Goal: Check status: Check status

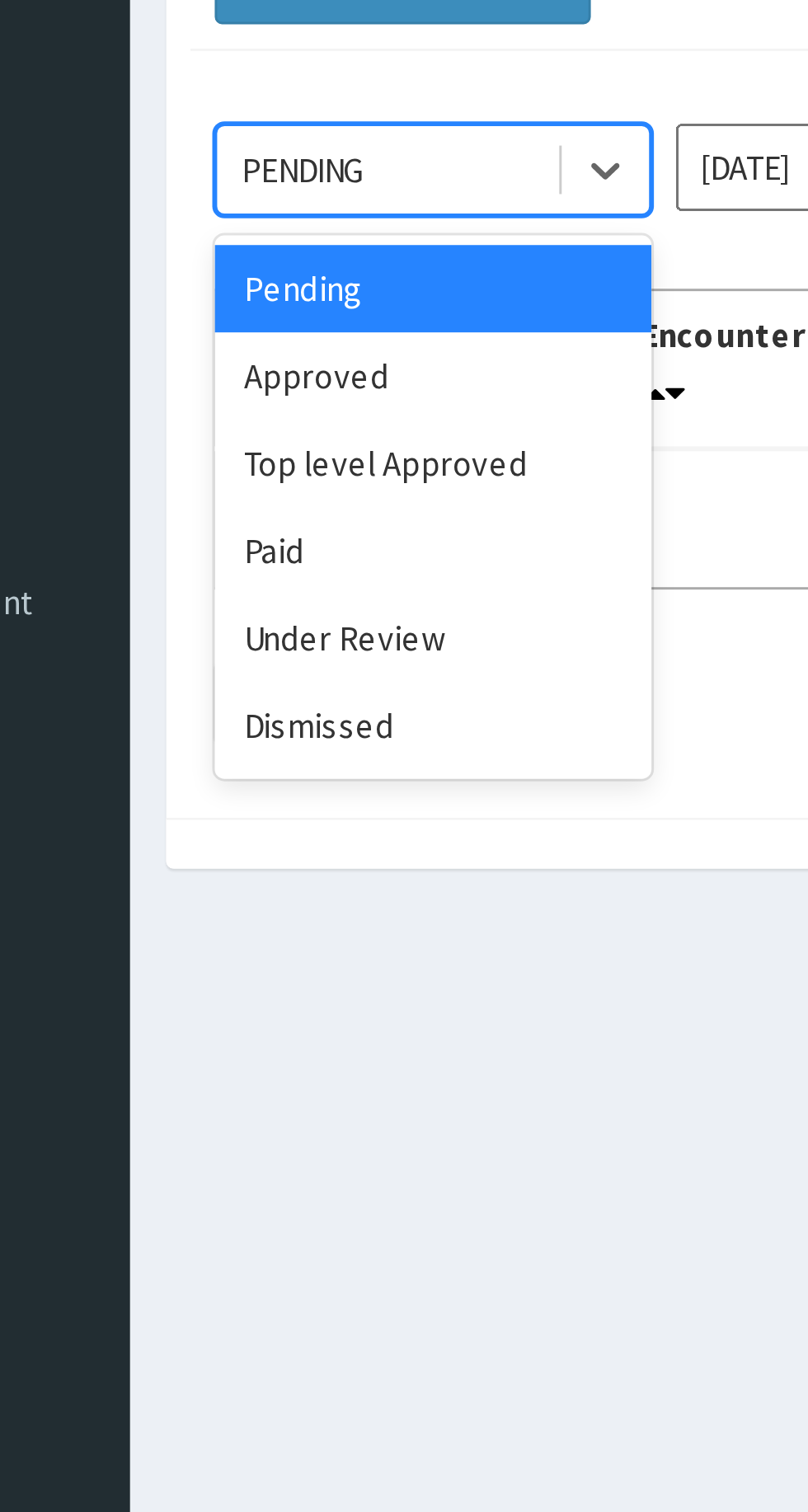
click at [247, 289] on div "Approved" at bounding box center [293, 284] width 148 height 30
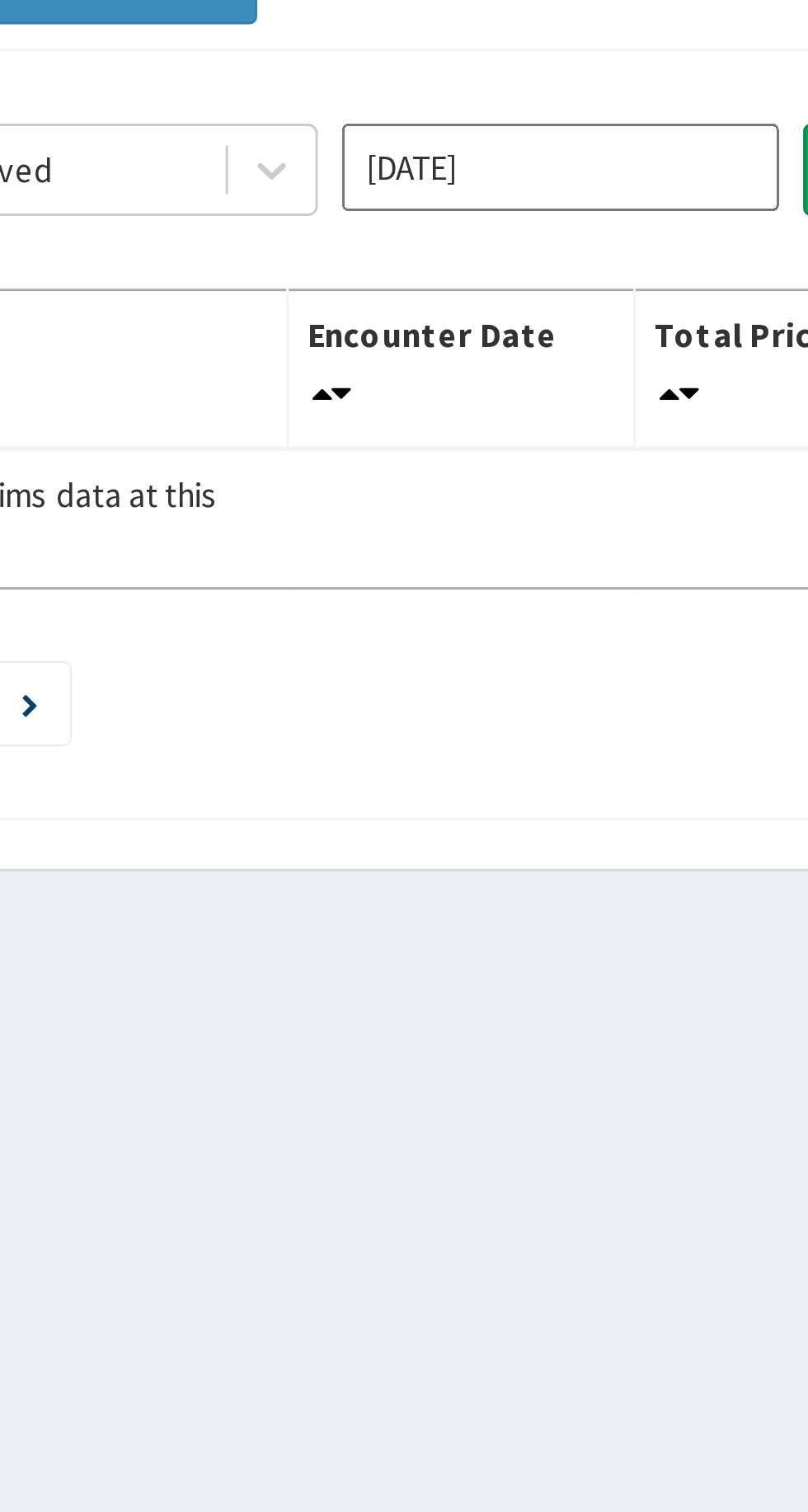
click at [417, 208] on input "Sep 2025" at bounding box center [449, 214] width 148 height 30
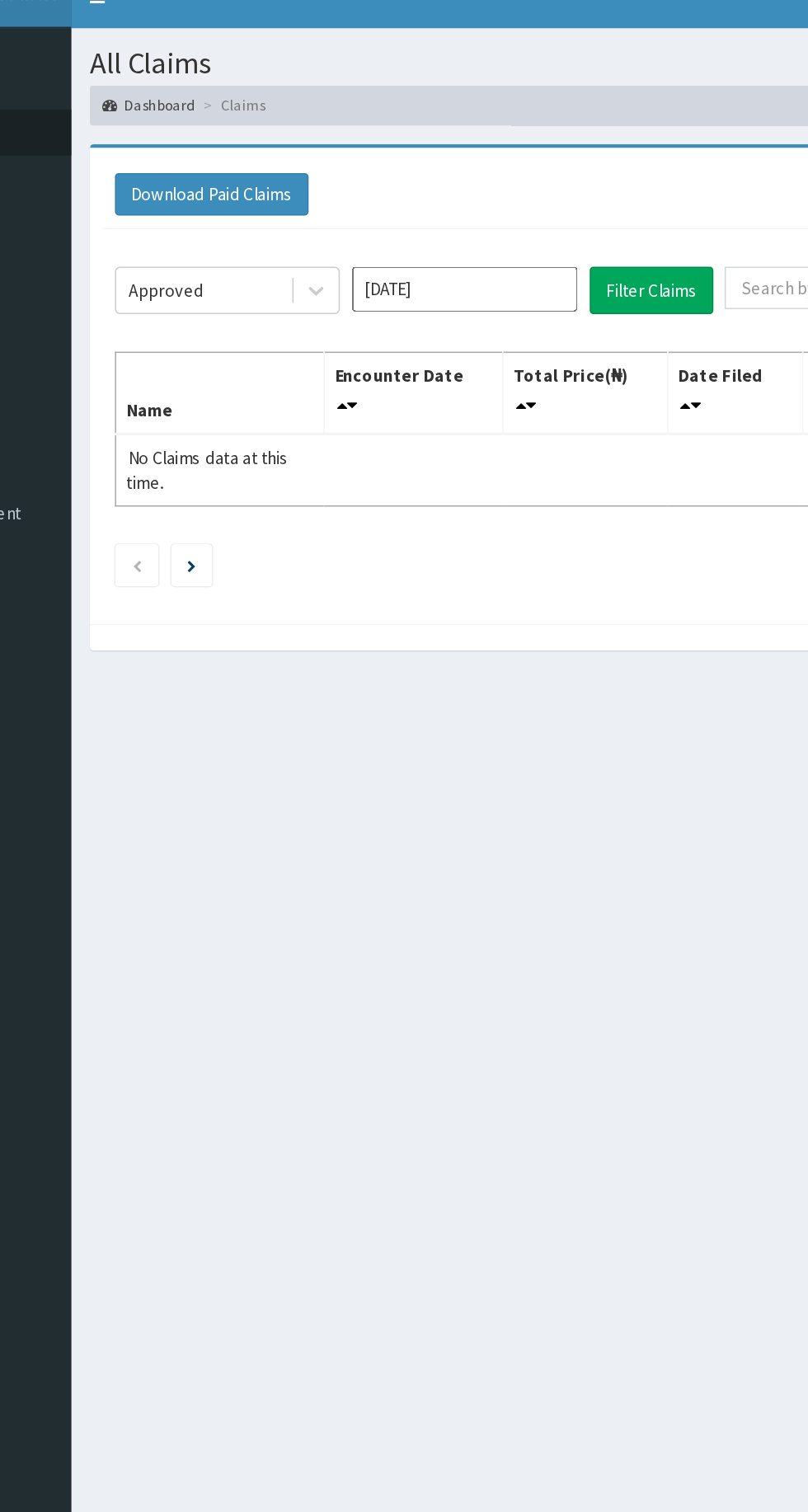
click at [417, 207] on input "Sep 2025" at bounding box center [449, 214] width 148 height 30
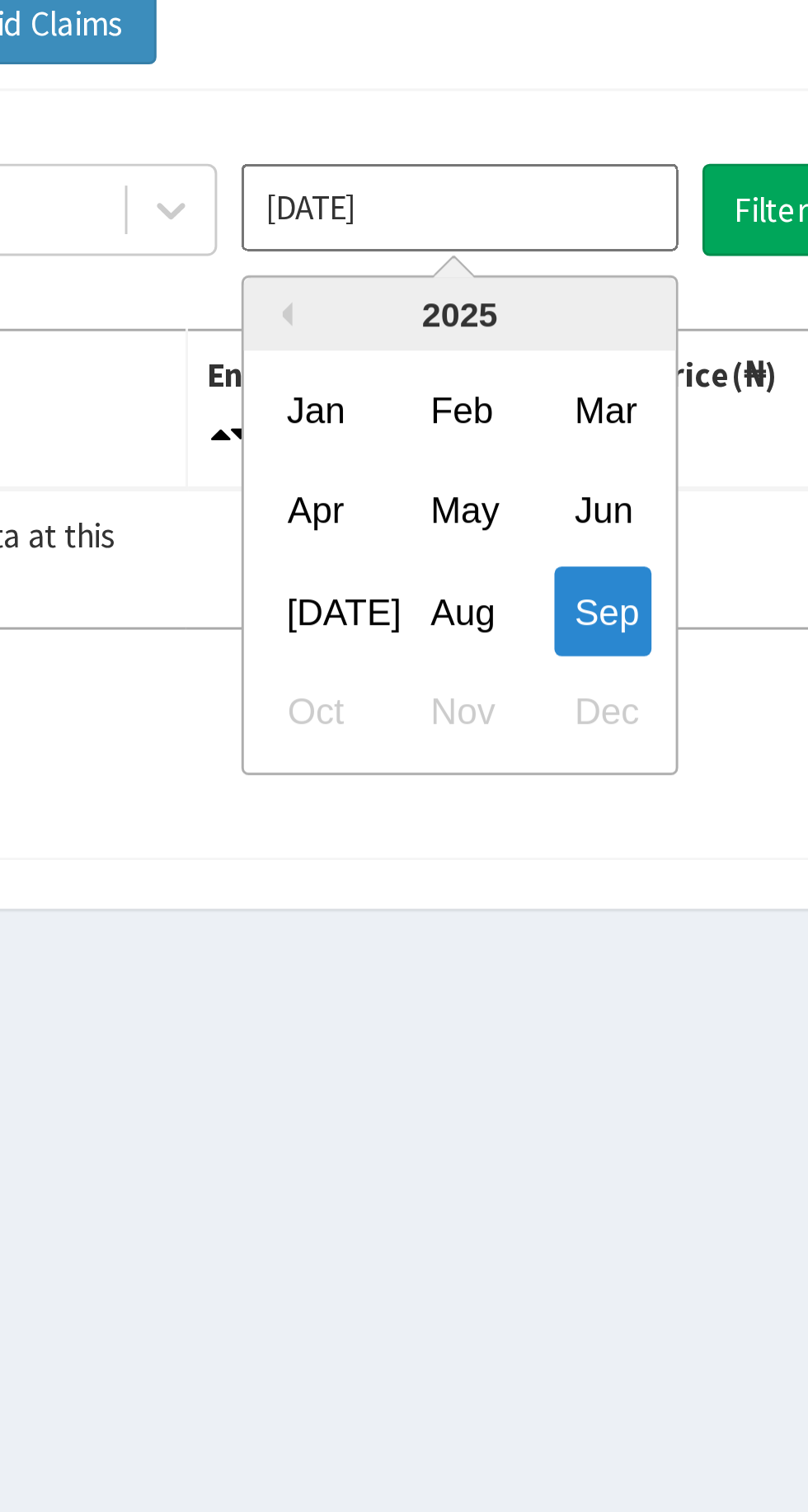
click at [452, 350] on div "Aug" at bounding box center [450, 349] width 33 height 31
type input "Aug 2025"
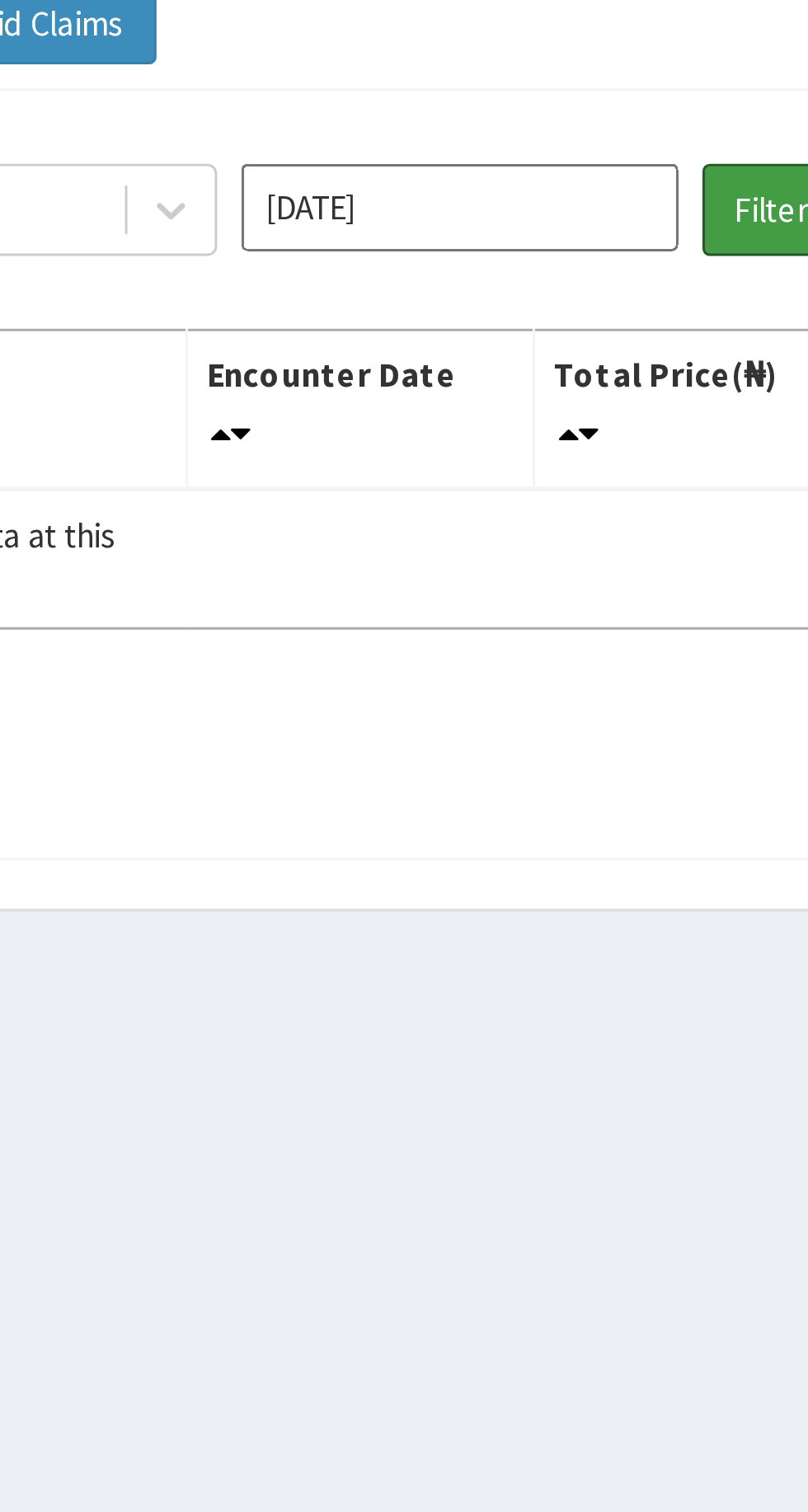
click at [545, 213] on button "Filter Claims" at bounding box center [573, 214] width 82 height 31
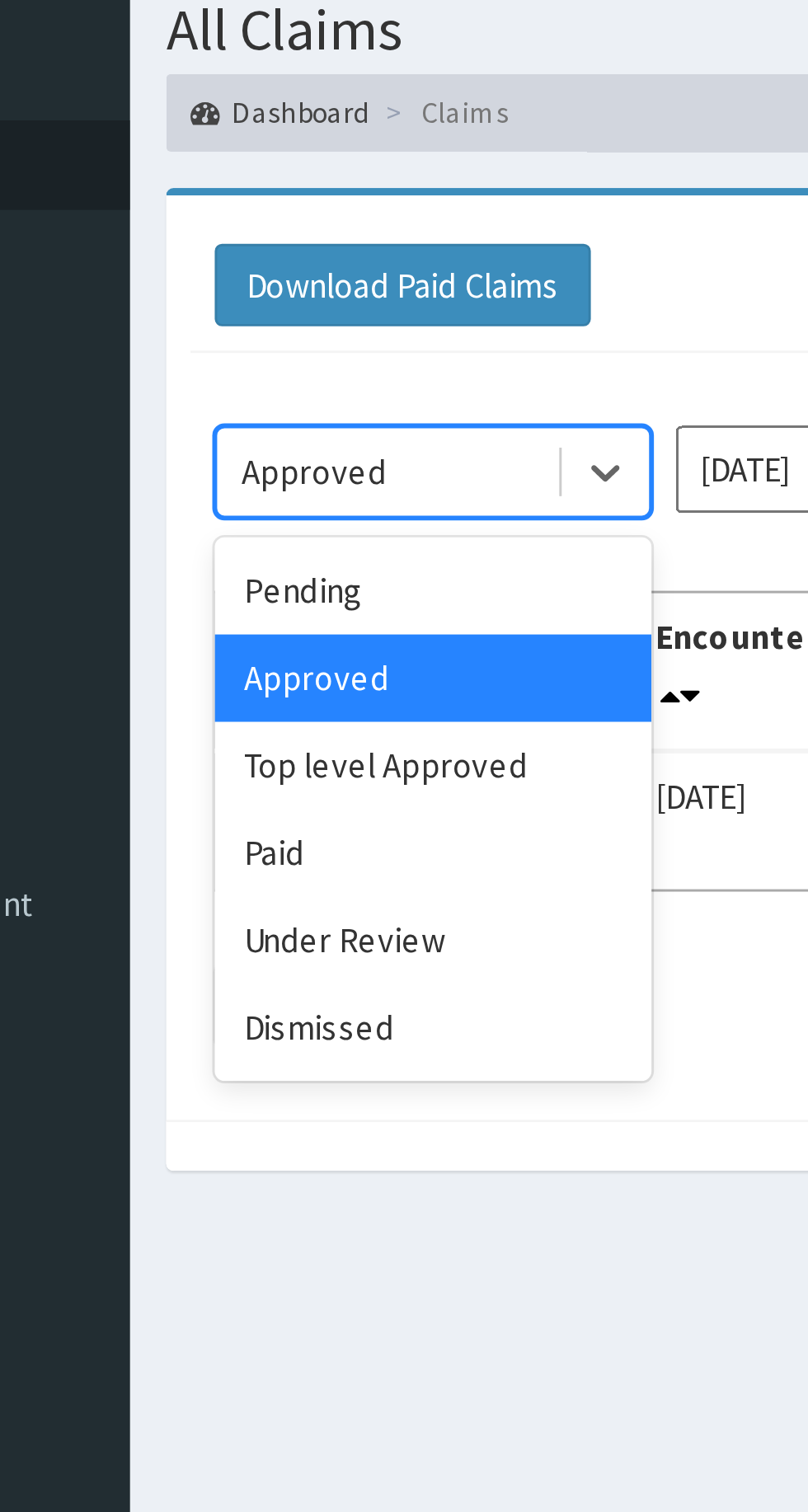
click at [312, 251] on div "Pending" at bounding box center [293, 254] width 148 height 30
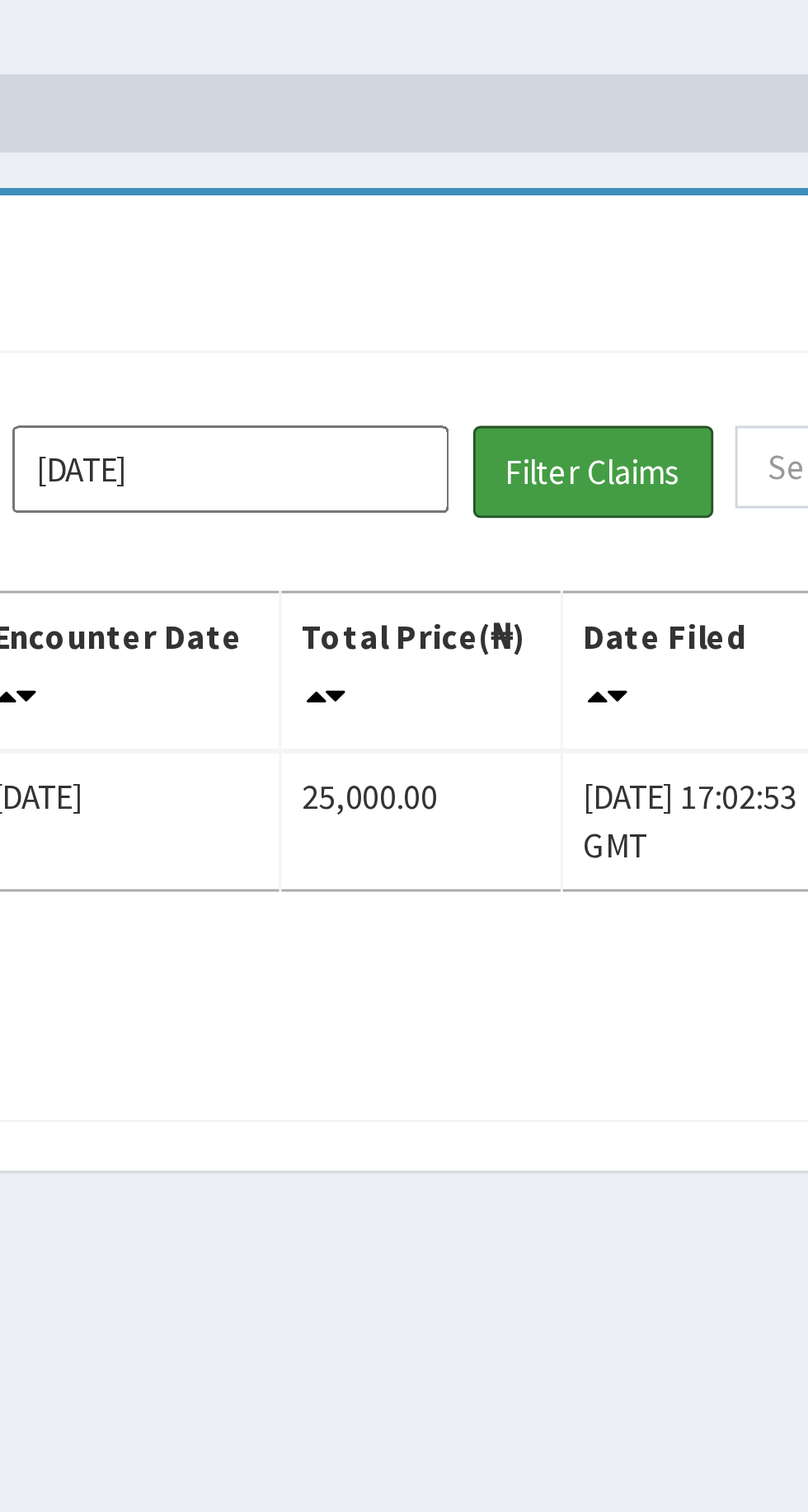
click at [570, 216] on button "Filter Claims" at bounding box center [573, 214] width 82 height 31
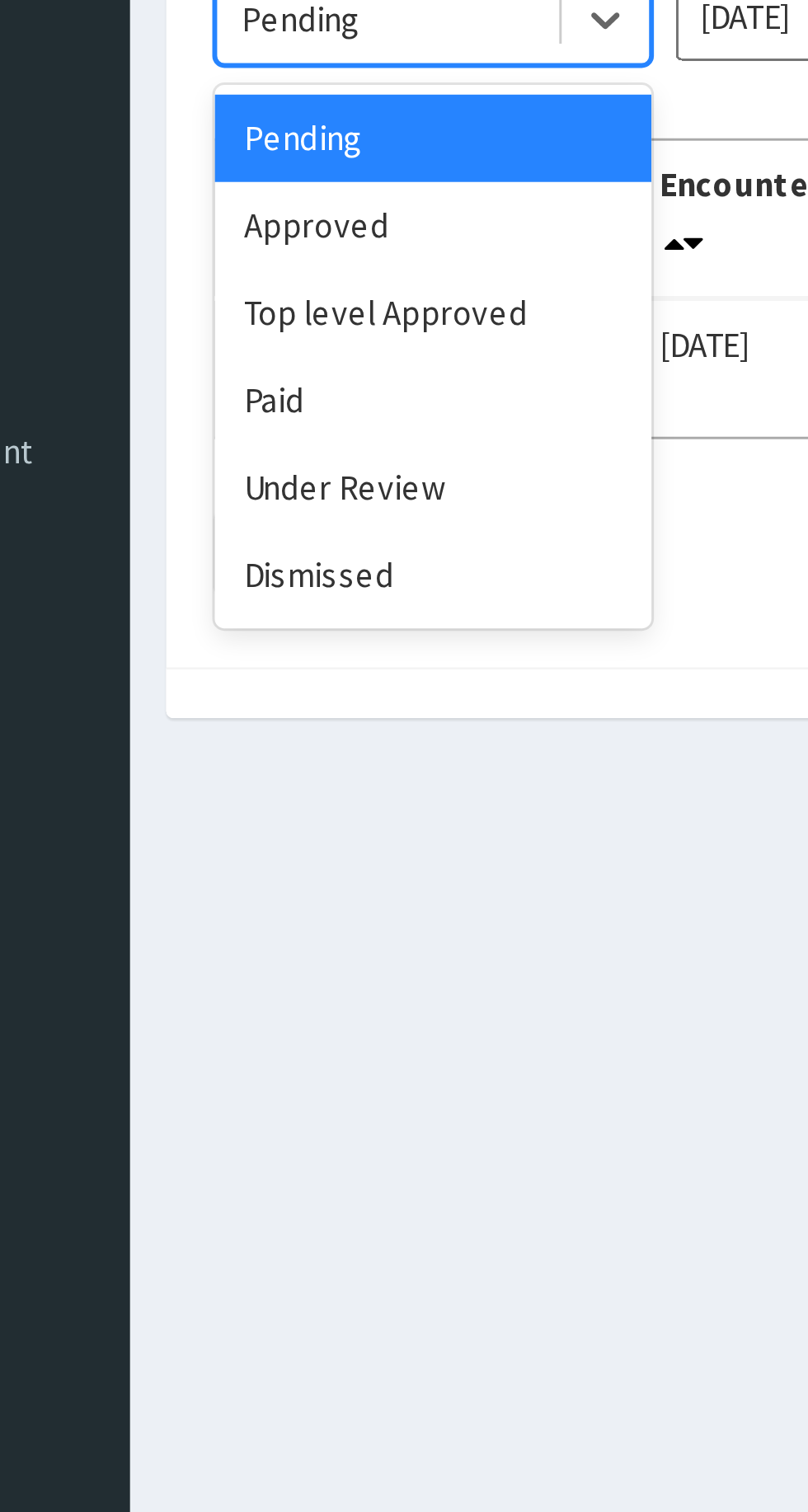
click at [296, 374] on div "Under Review" at bounding box center [293, 373] width 148 height 30
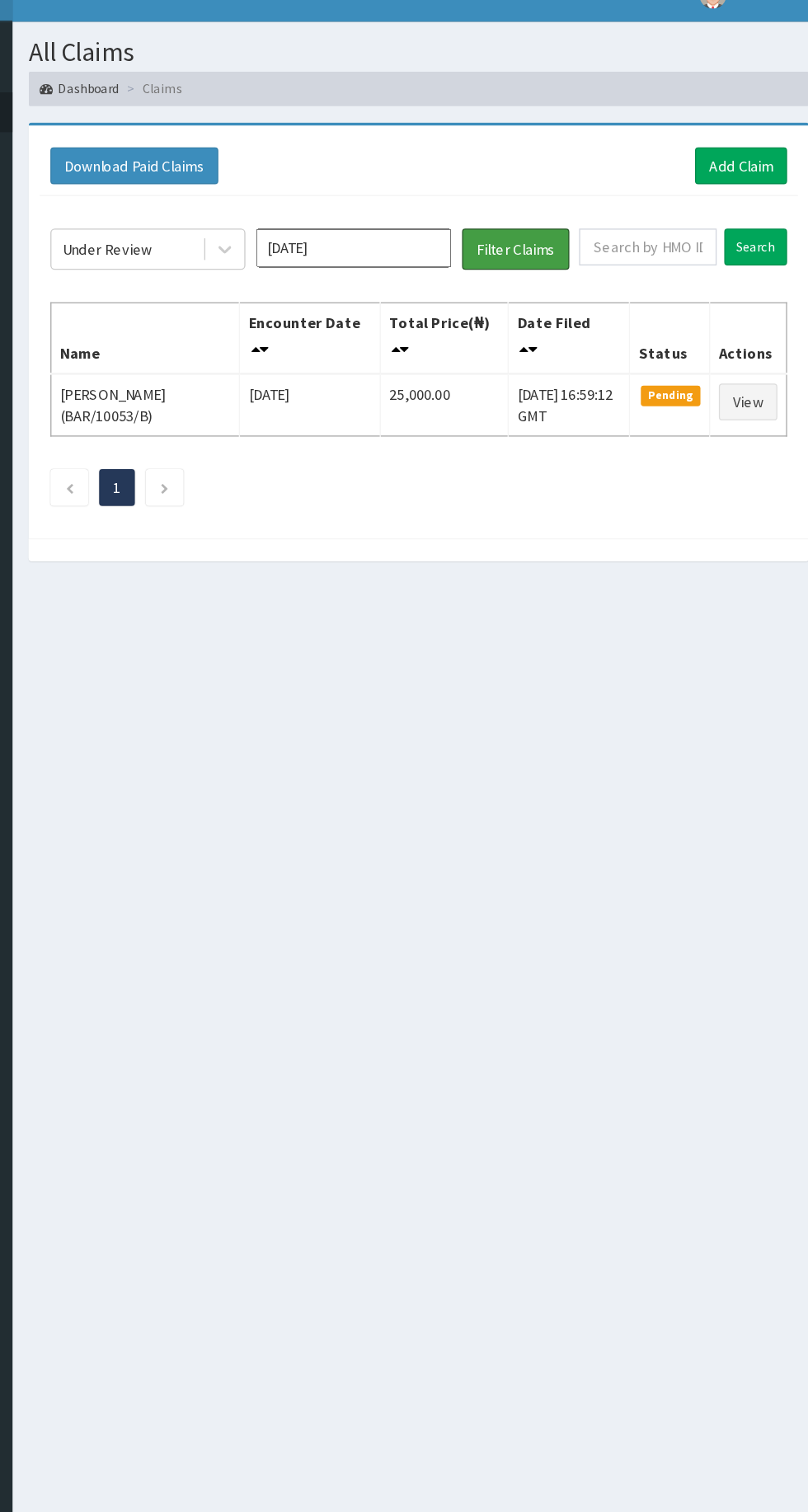
click at [577, 214] on button "Filter Claims" at bounding box center [573, 214] width 82 height 31
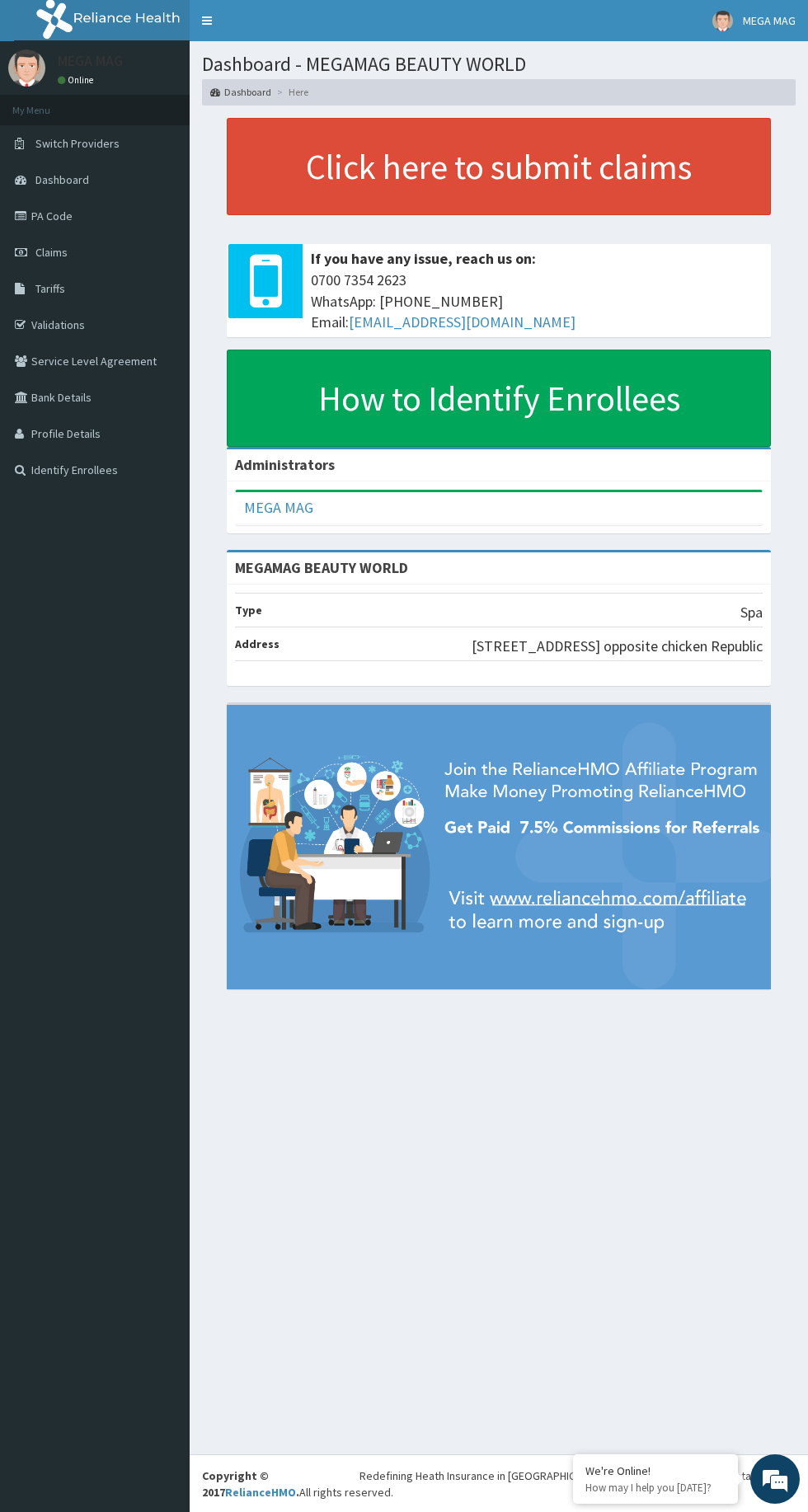
click at [54, 180] on span "Dashboard" at bounding box center [62, 180] width 53 height 15
